Goal: Task Accomplishment & Management: Manage account settings

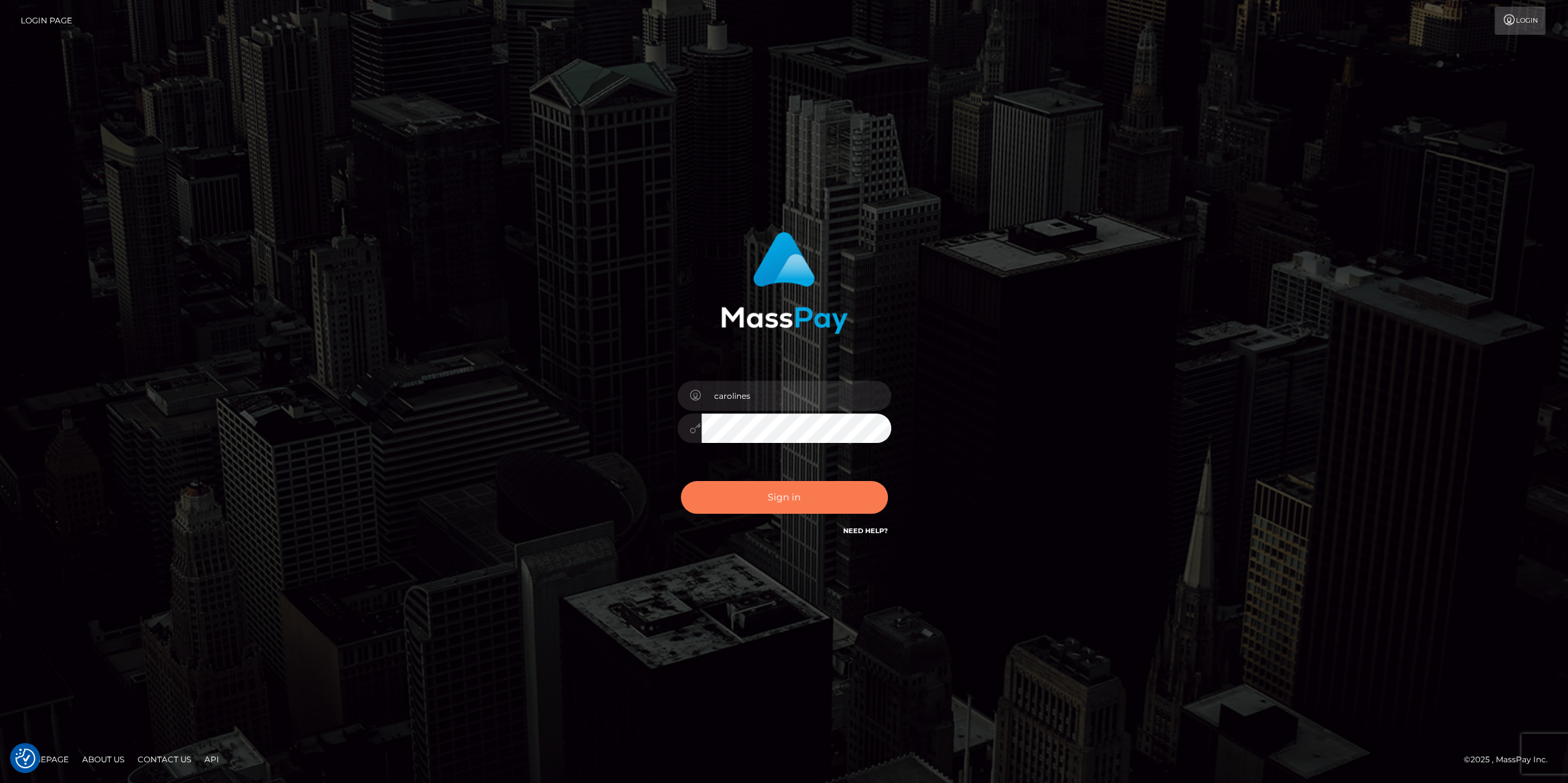
click at [792, 507] on button "Sign in" at bounding box center [784, 497] width 207 height 33
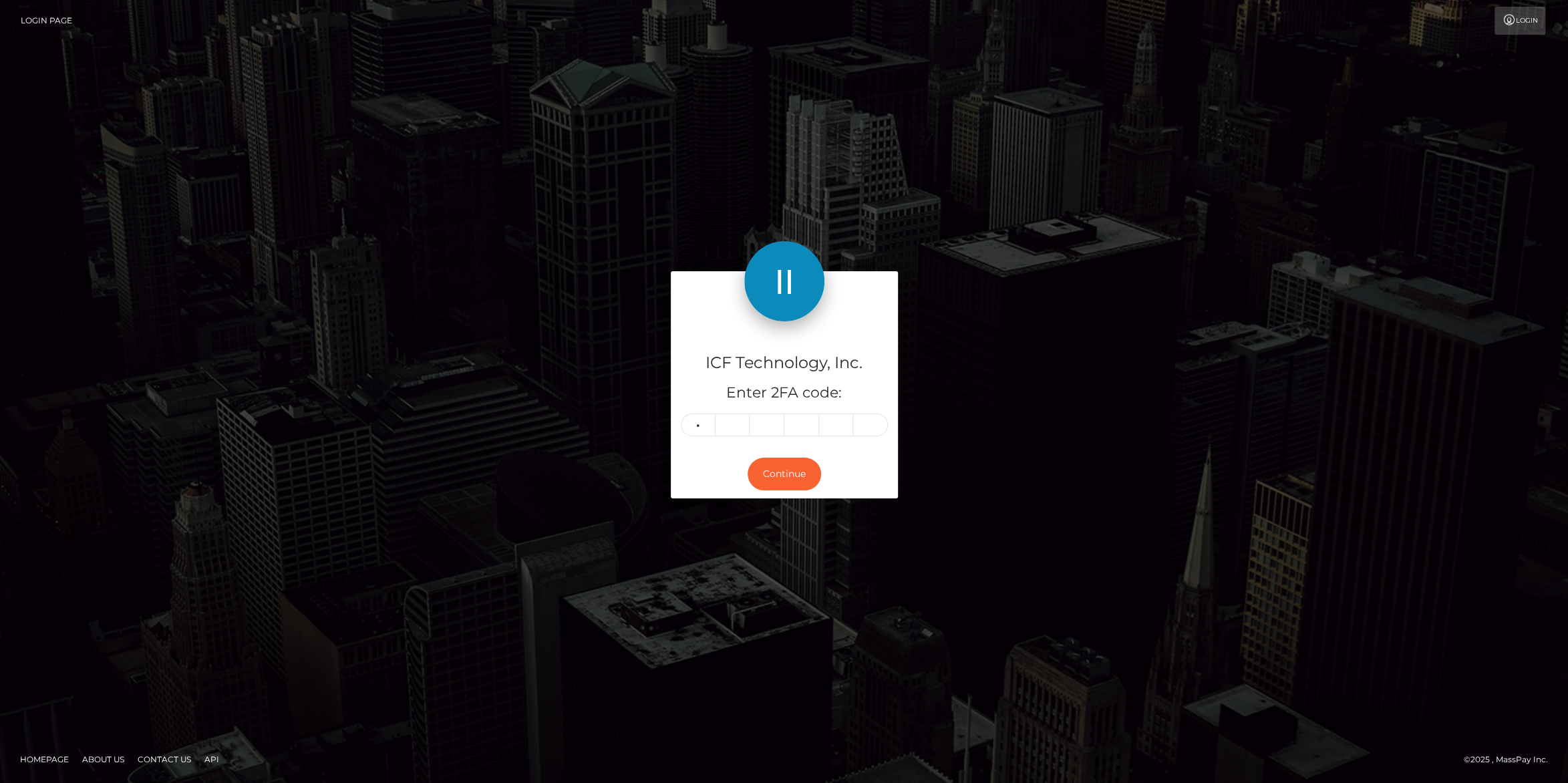
type input "8"
type input "4"
type input "6"
type input "4"
type input "1"
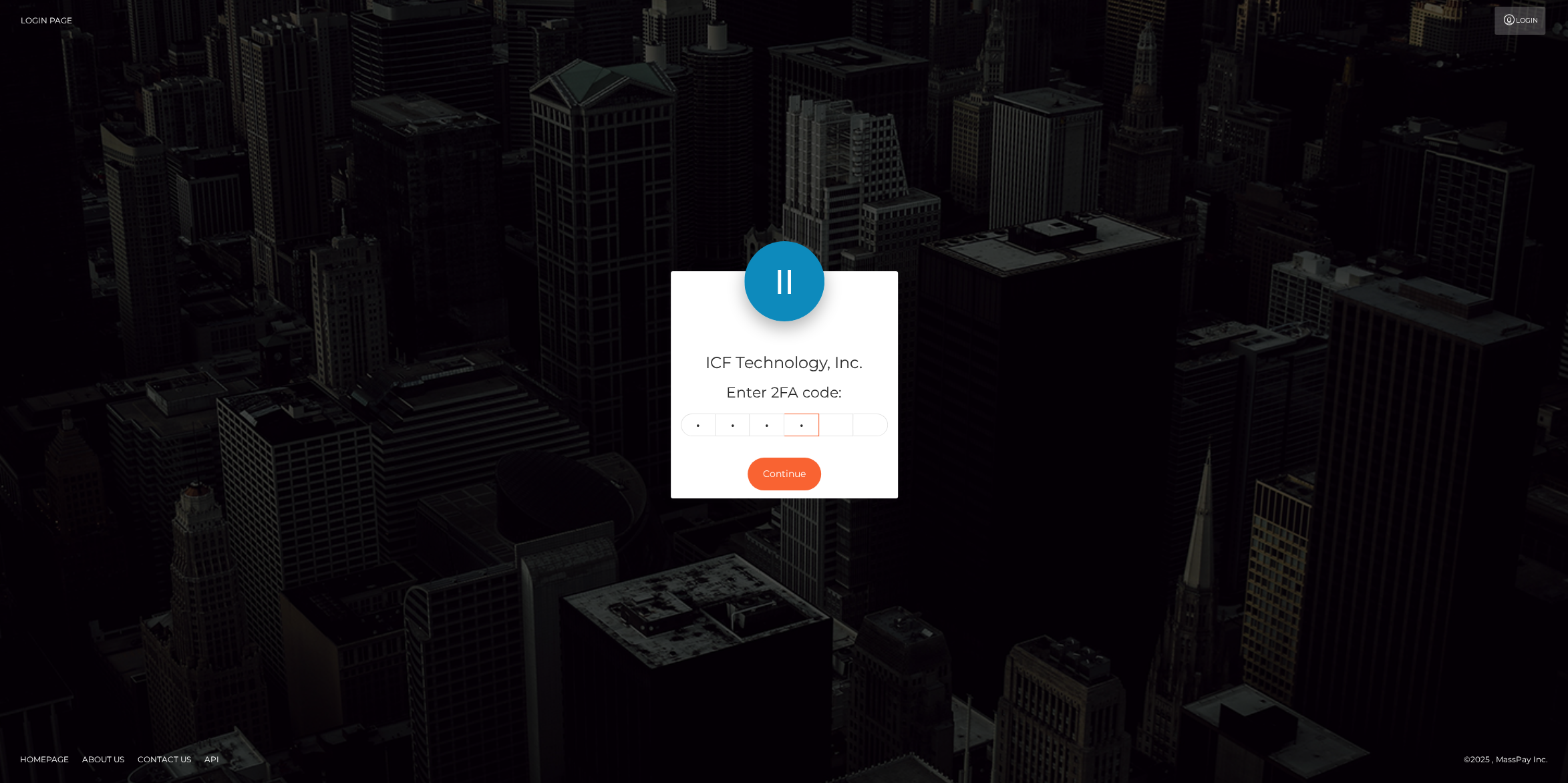
type input "1"
type input "9"
type input "4"
click at [768, 473] on button "Continue" at bounding box center [784, 474] width 73 height 33
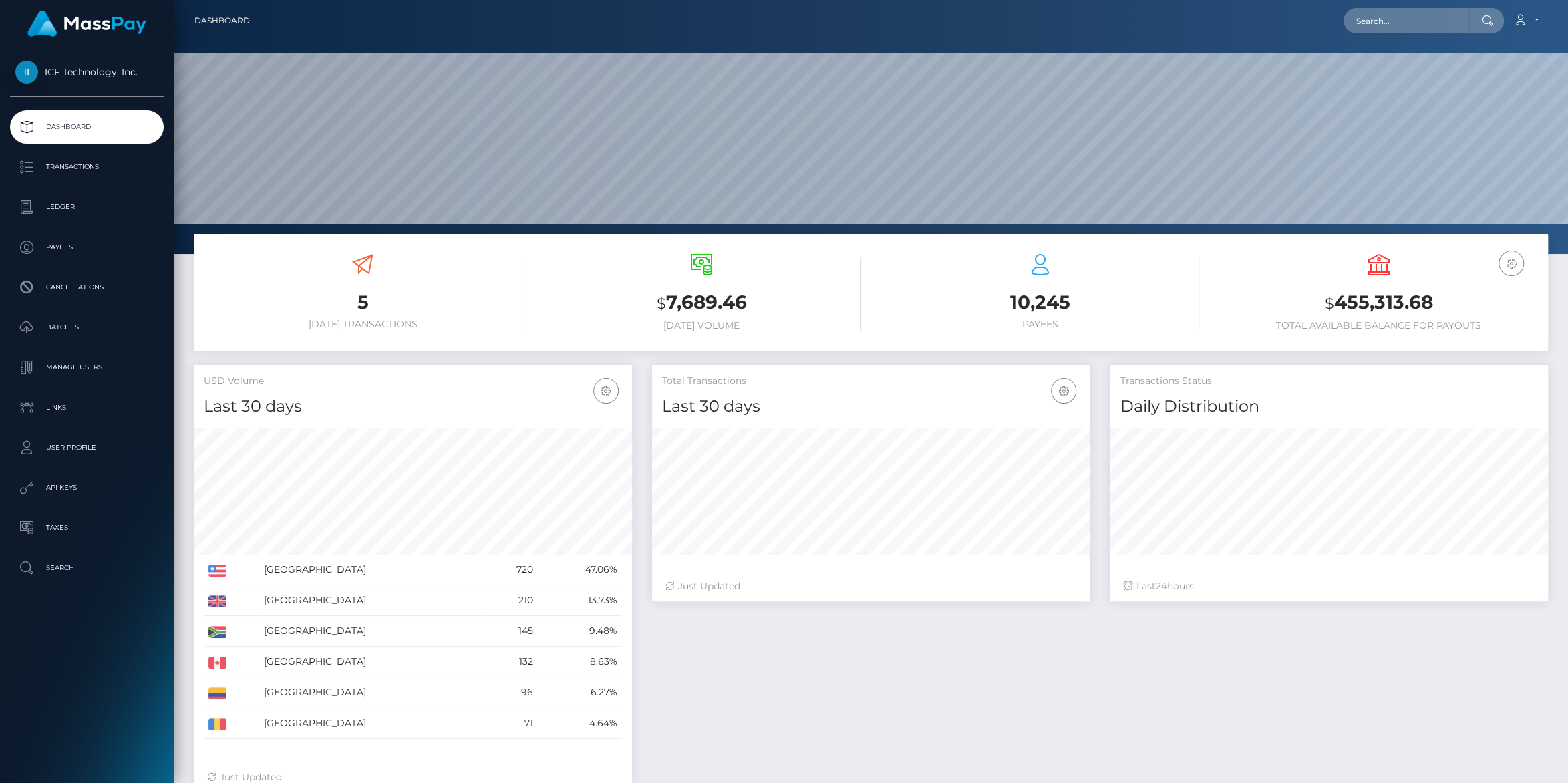
scroll to position [236, 437]
click at [61, 329] on p "Batches" at bounding box center [86, 327] width 143 height 20
